Goal: Find specific page/section: Find specific page/section

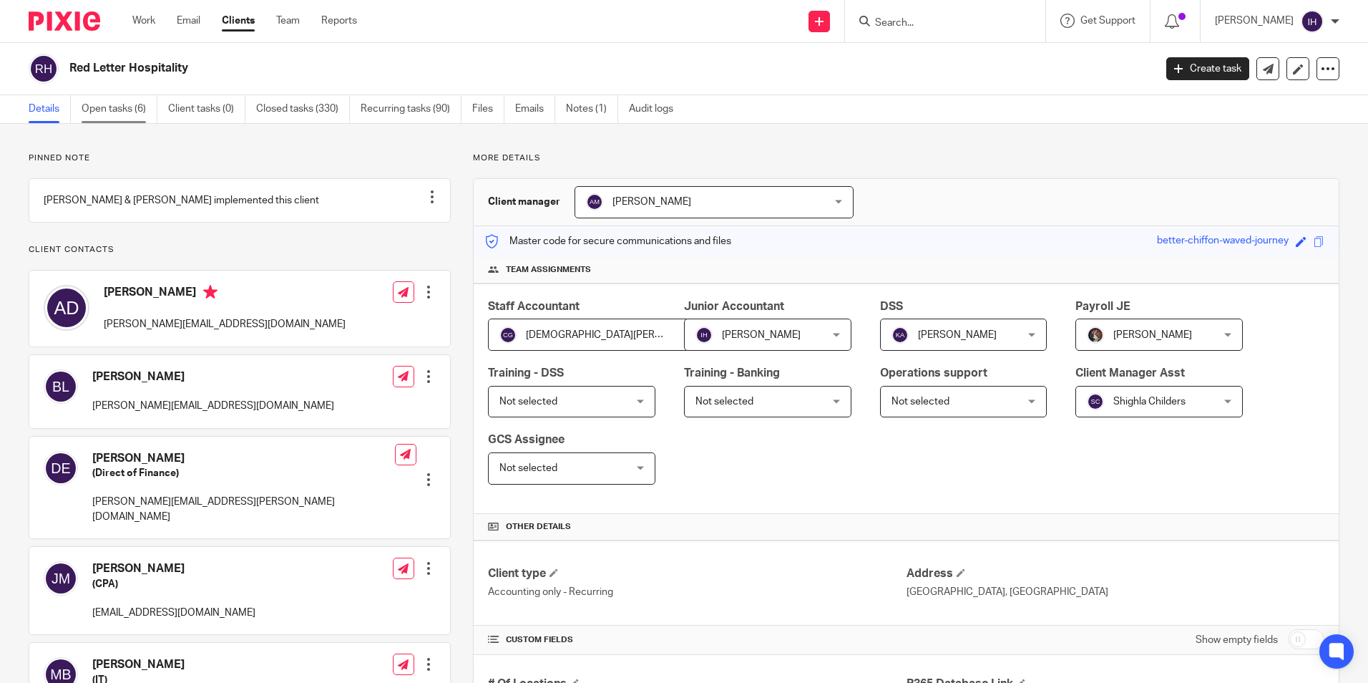
scroll to position [72, 0]
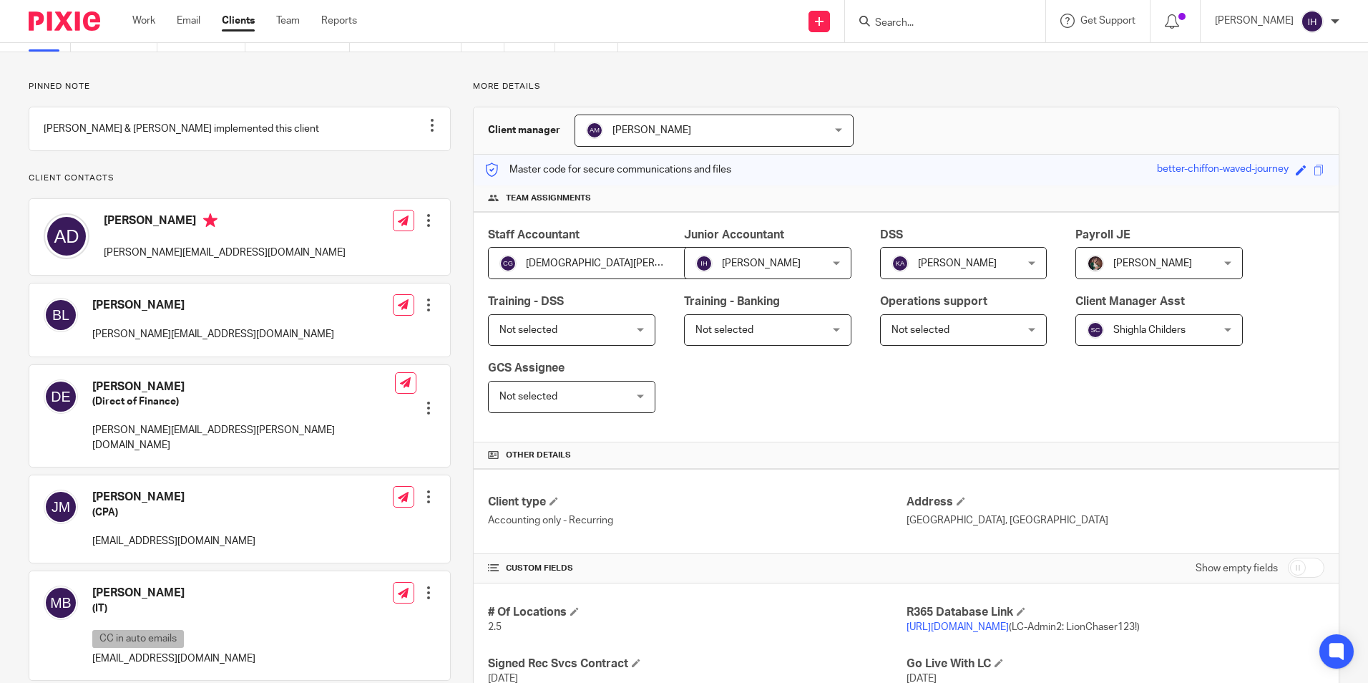
click at [948, 34] on div at bounding box center [945, 21] width 200 height 42
click at [924, 19] on input "Search" at bounding box center [938, 23] width 129 height 13
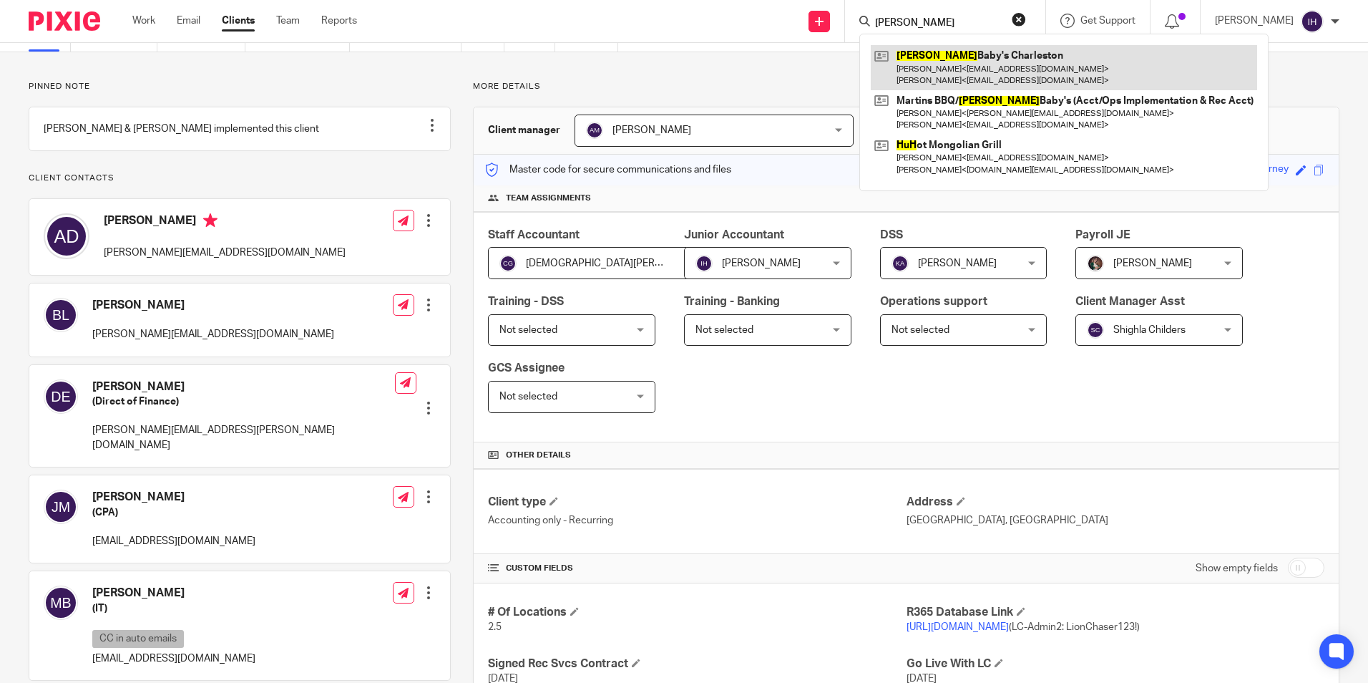
type input "hugh"
click at [964, 64] on link at bounding box center [1064, 67] width 386 height 44
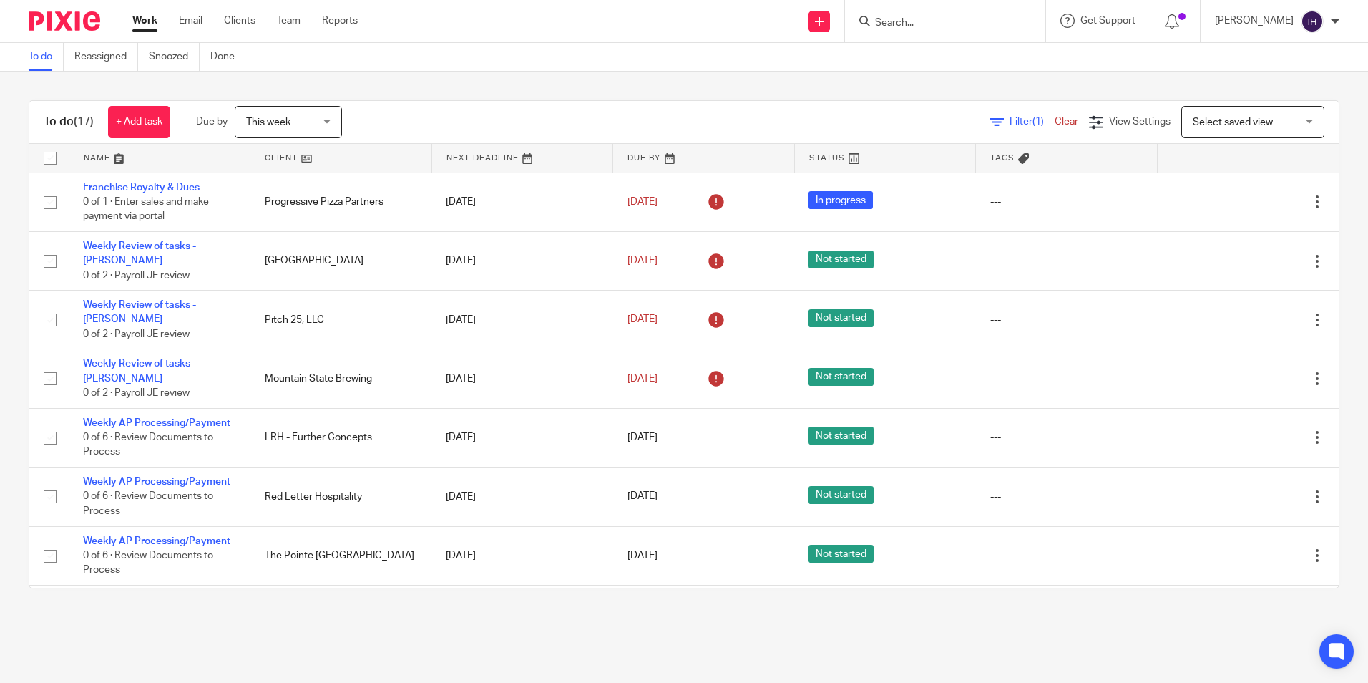
click at [993, 25] on input "Search" at bounding box center [938, 23] width 129 height 13
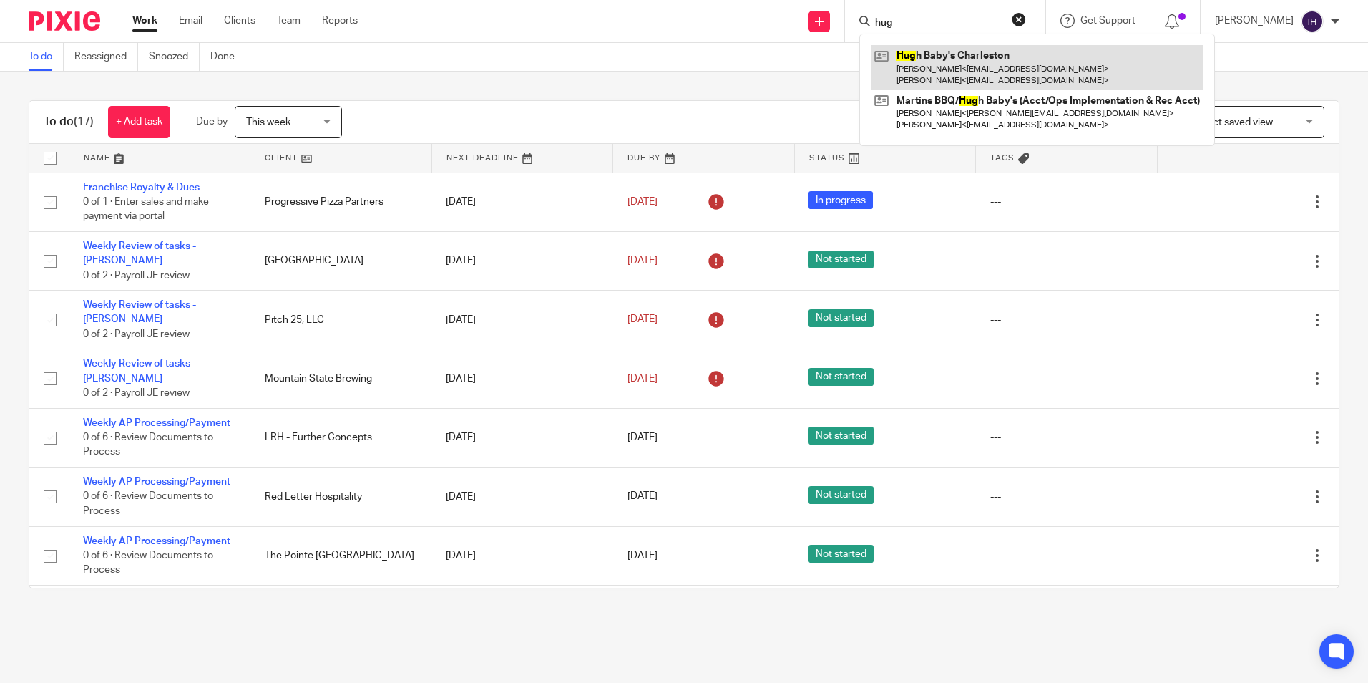
type input "hug"
click at [959, 57] on link at bounding box center [1037, 67] width 333 height 44
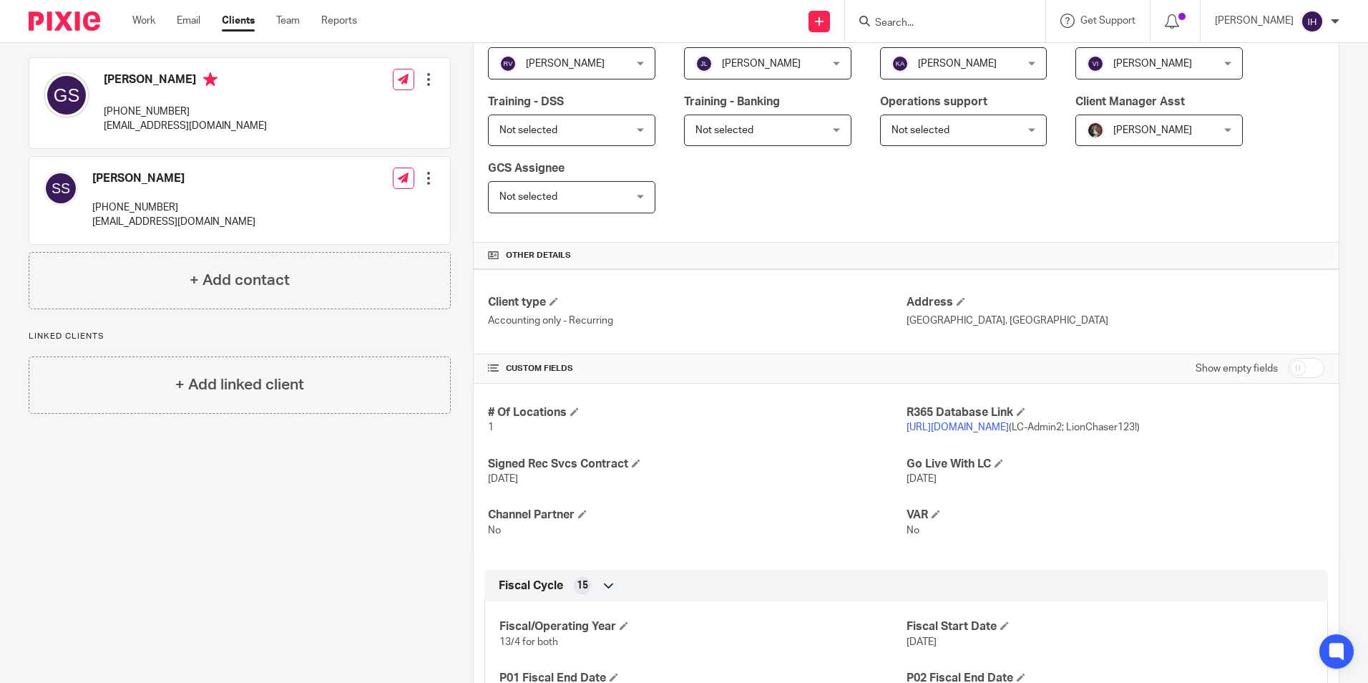
scroll to position [286, 0]
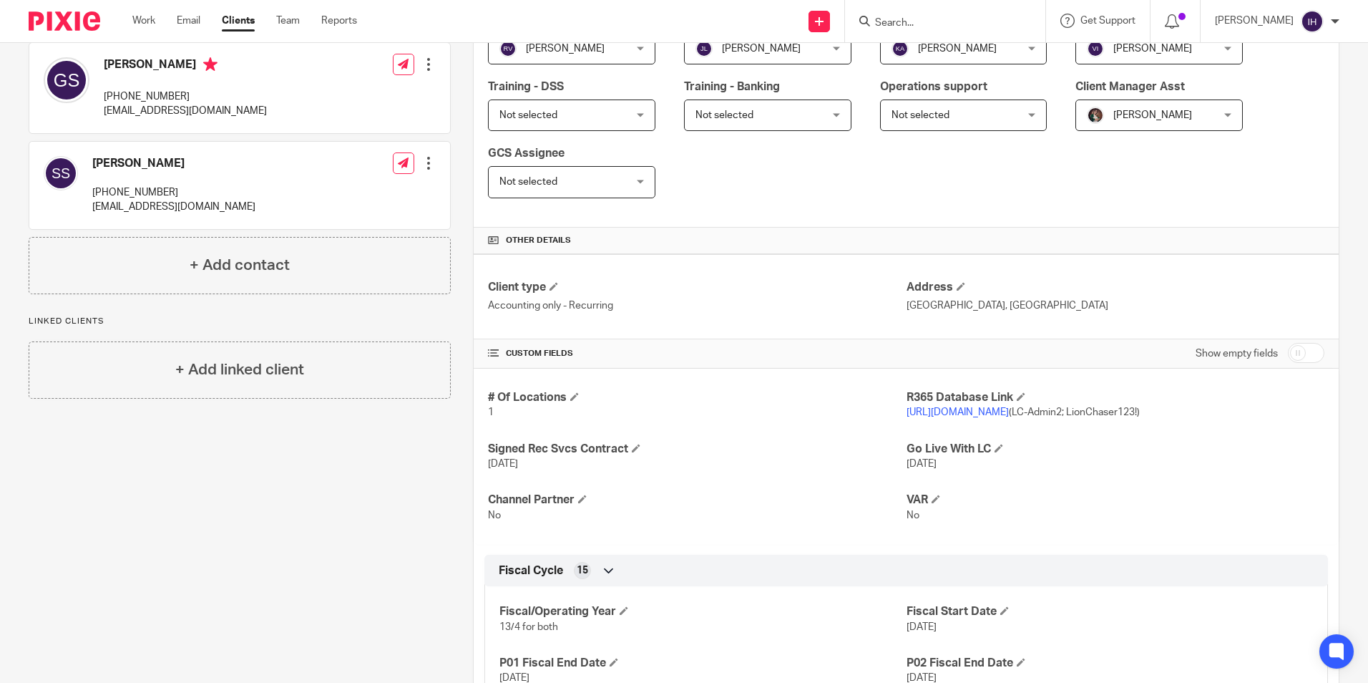
click at [968, 408] on link "https://bbq2006.restaurant365.com/" at bounding box center [958, 412] width 102 height 10
